Goal: Task Accomplishment & Management: Use online tool/utility

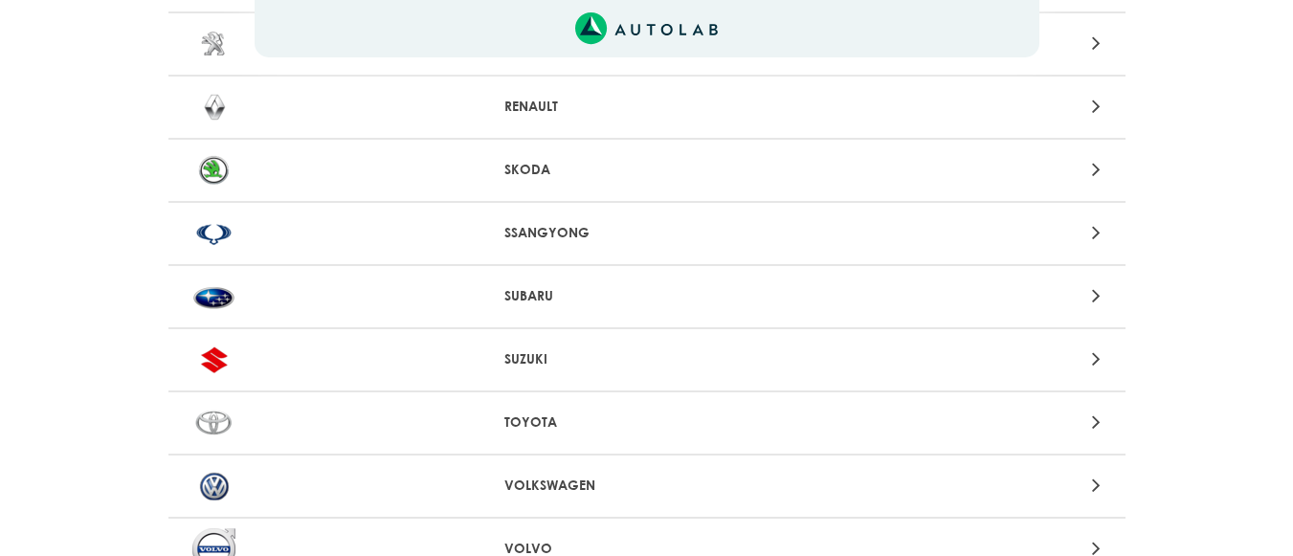
scroll to position [1944, 0]
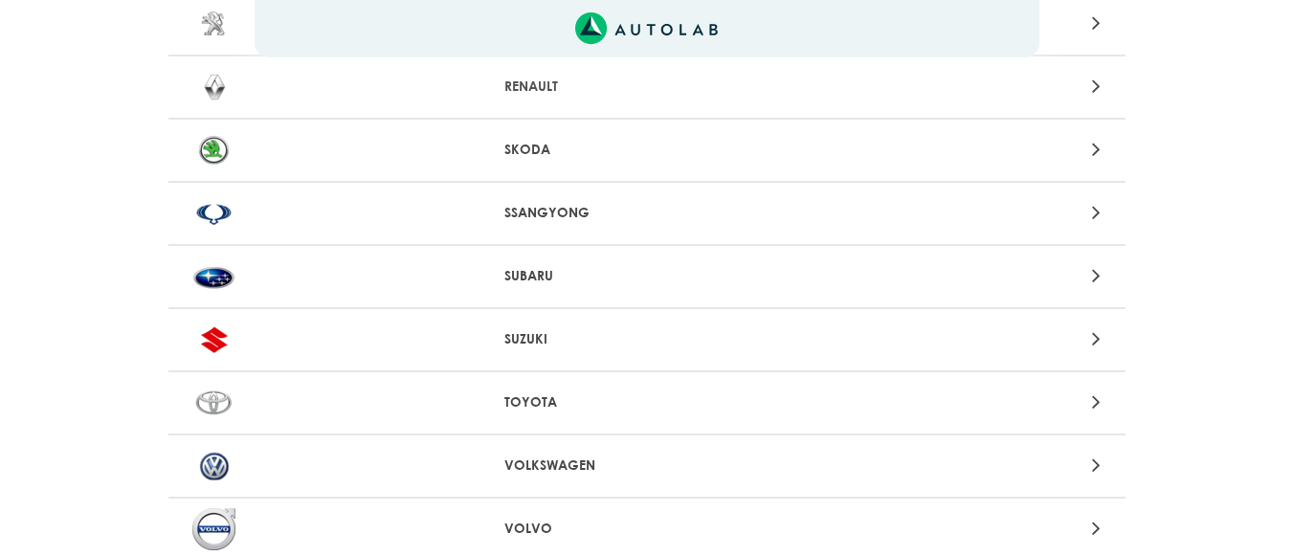
click at [541, 399] on p "TOYOTA" at bounding box center [646, 402] width 284 height 20
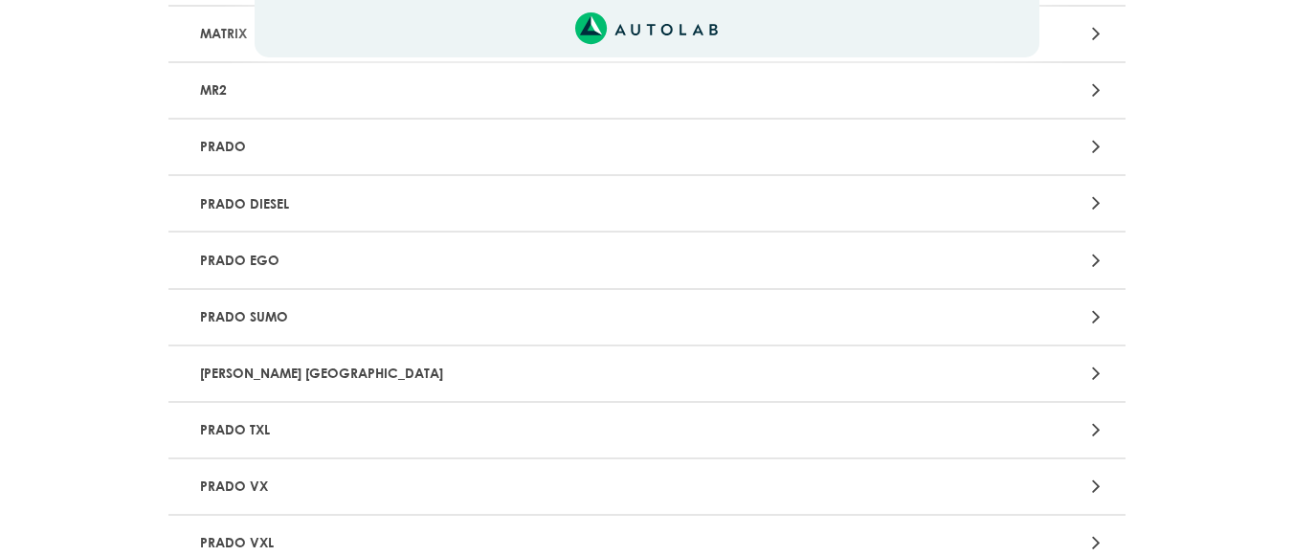
scroll to position [2771, 0]
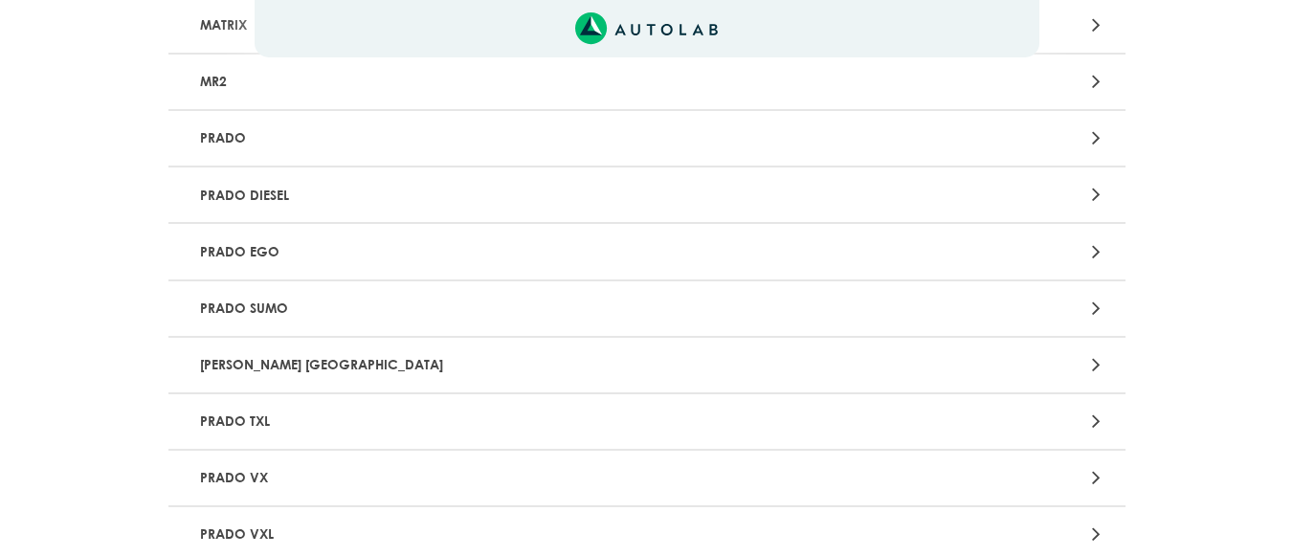
click at [1081, 349] on TX "[PERSON_NAME] [GEOGRAPHIC_DATA]" at bounding box center [646, 366] width 957 height 56
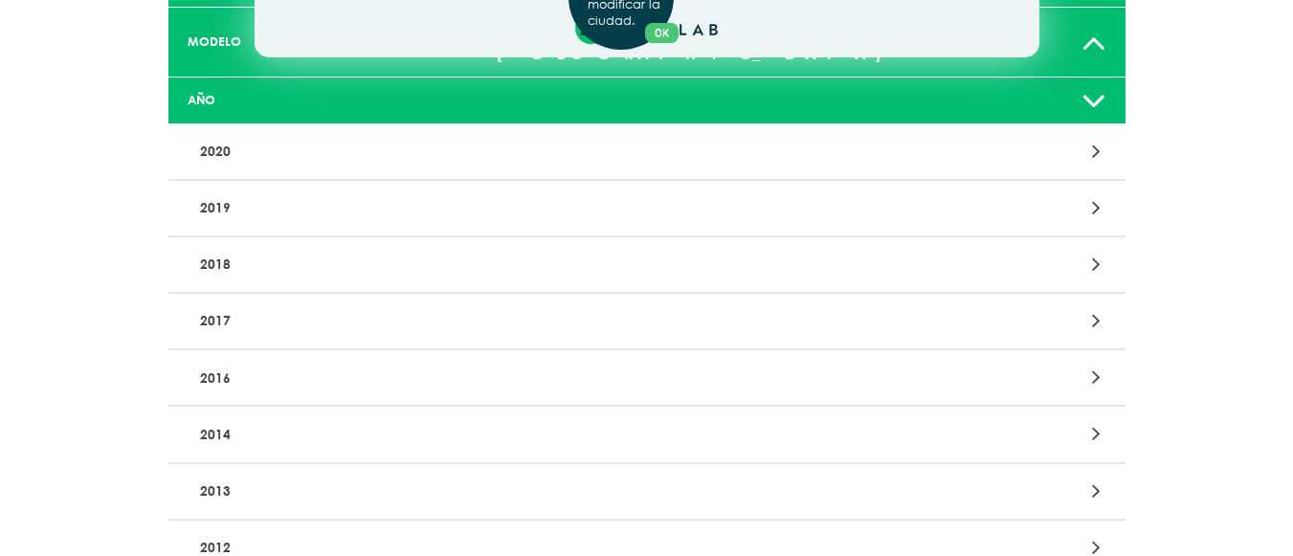
scroll to position [227, 0]
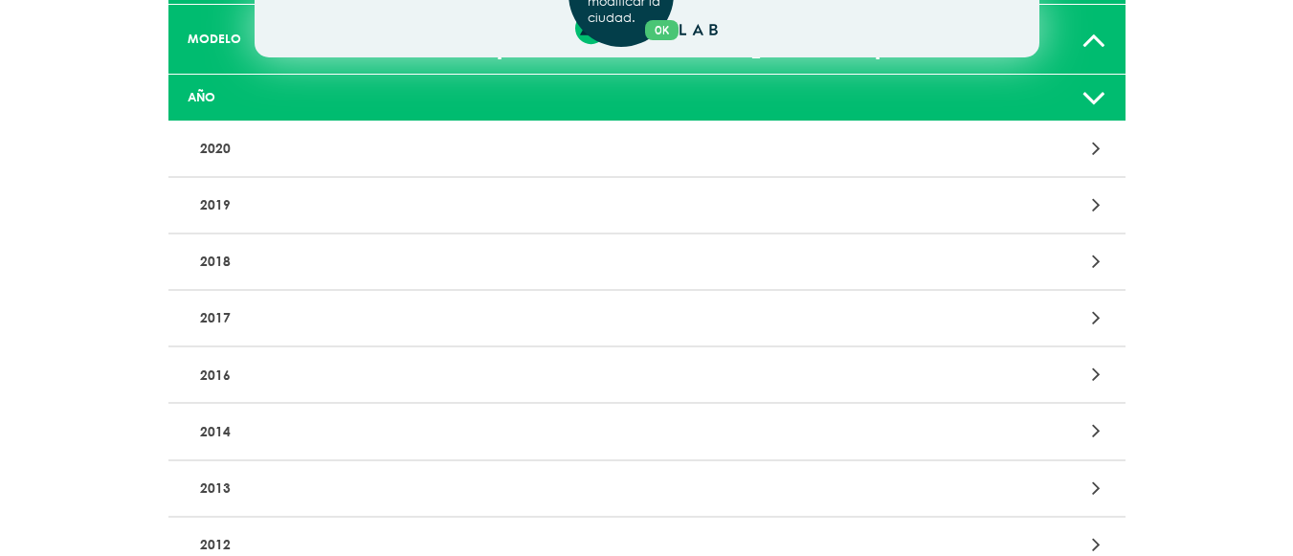
click at [925, 404] on div "2014" at bounding box center [646, 432] width 957 height 56
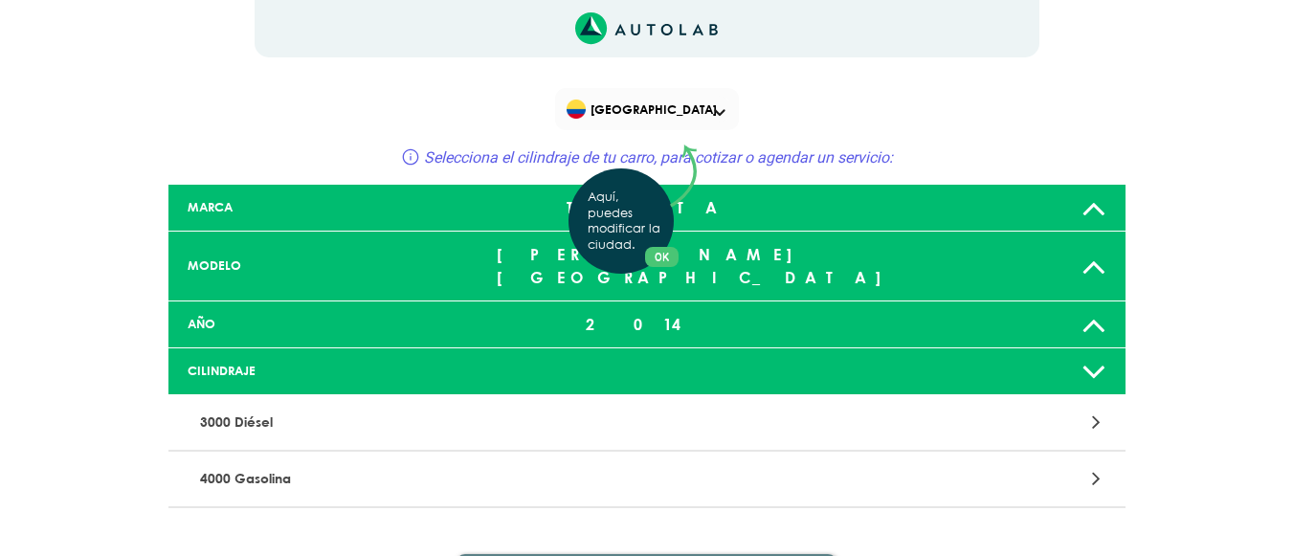
click at [630, 486] on div "Aquí, puedes modificar la ciudad. OK .aex,.bex{fill:none!important;stroke:#50c4…" at bounding box center [646, 278] width 1293 height 556
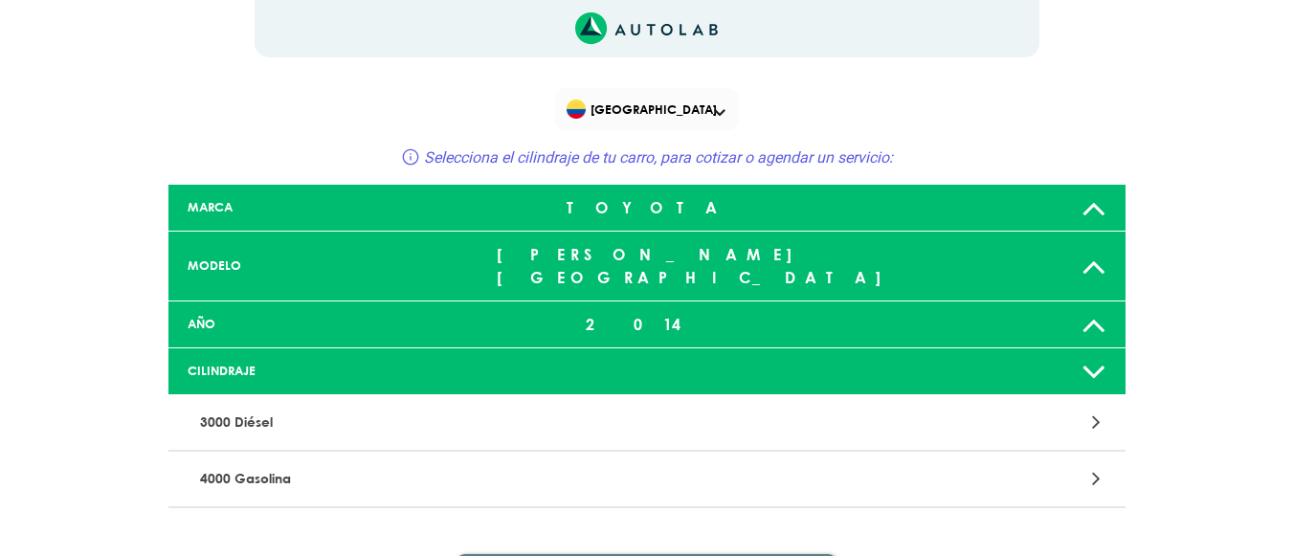
click at [716, 461] on p "4000 Gasolina" at bounding box center [490, 478] width 596 height 35
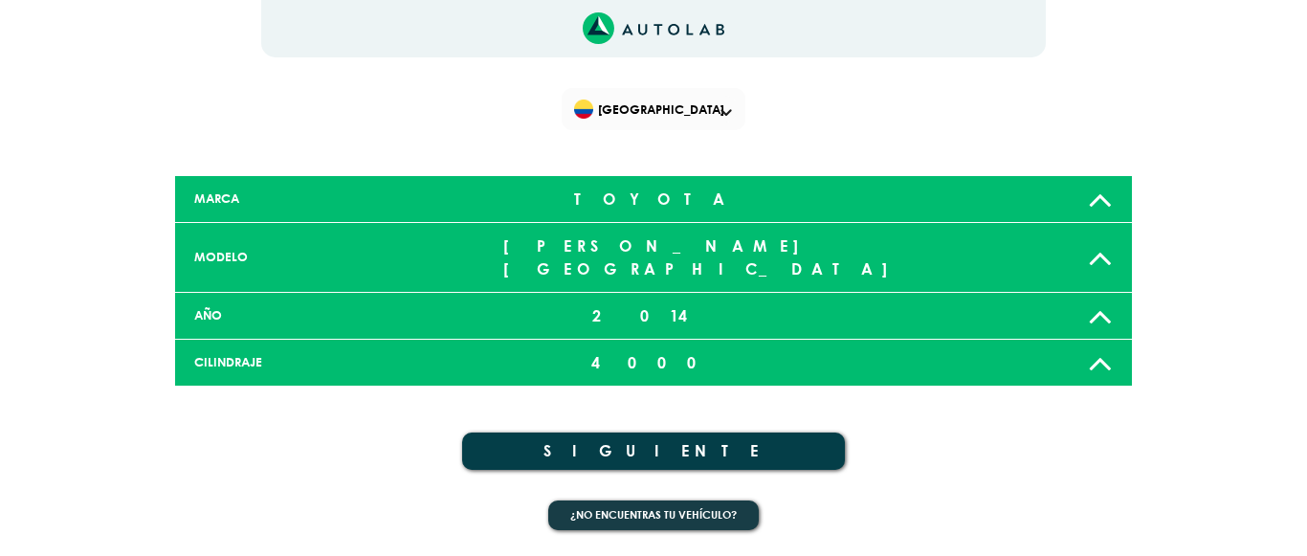
click at [692, 433] on button "SIGUIENTE" at bounding box center [653, 451] width 383 height 37
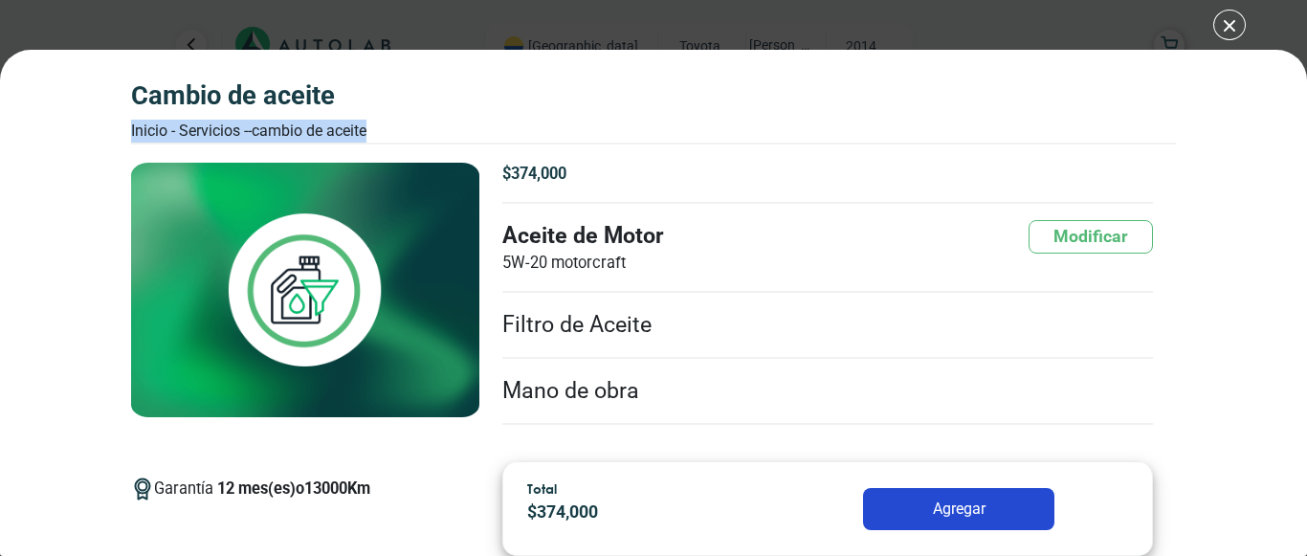
drag, startPoint x: 1304, startPoint y: 111, endPoint x: 1304, endPoint y: 141, distance: 29.7
click at [1292, 141] on div "CAMBIO DE ACEITE Inicio - Servicios - - CAMBIO DE ACEITE CAMBIO DE ACEITE 12 13…" at bounding box center [653, 303] width 1307 height 506
click at [232, 179] on img at bounding box center [305, 290] width 348 height 255
click at [390, 129] on div "CAMBIO DE ACEITE Inicio - Servicios - - CAMBIO DE ACEITE" at bounding box center [654, 111] width 1046 height 62
